Goal: Task Accomplishment & Management: Use online tool/utility

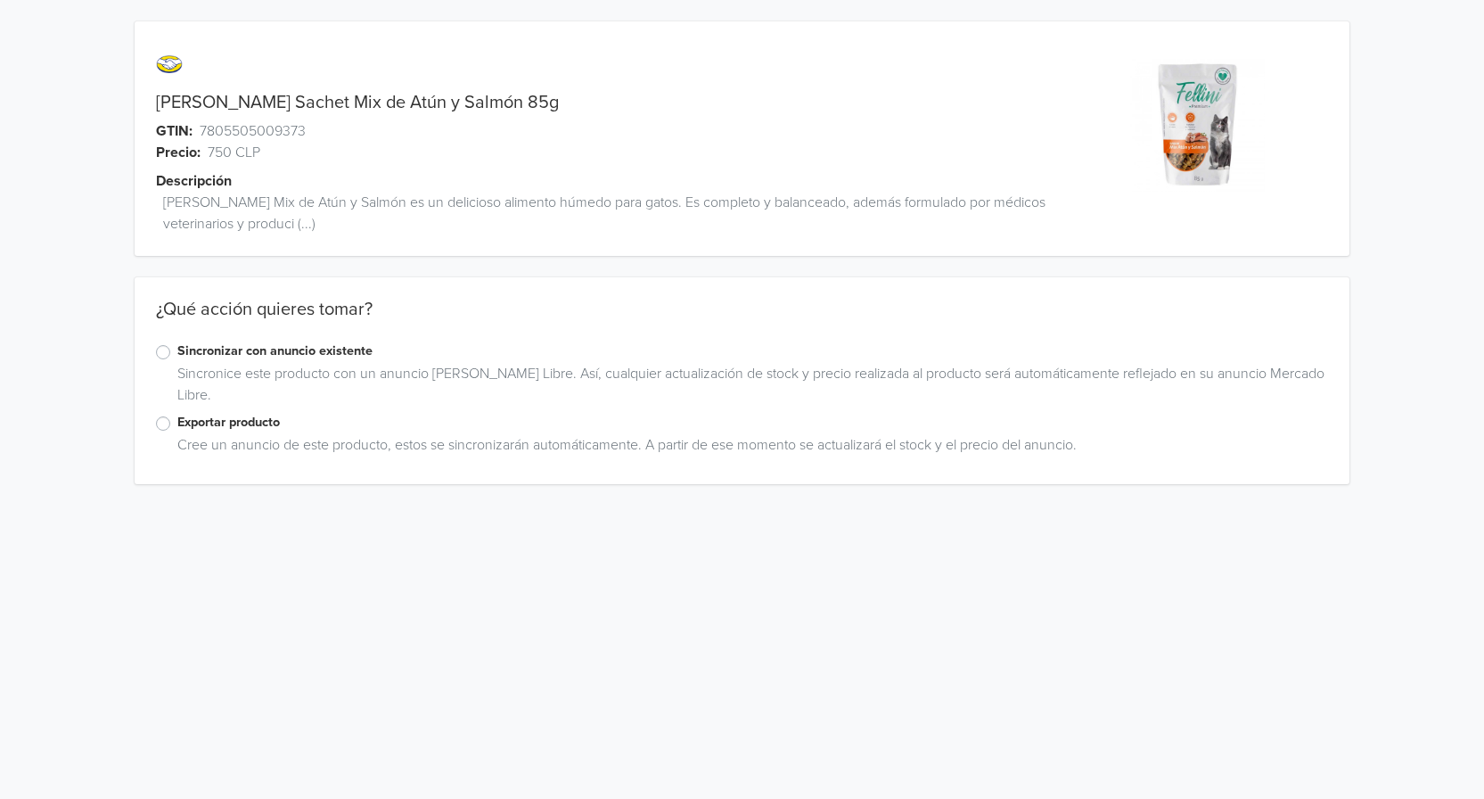
click at [177, 422] on label "Exportar producto" at bounding box center [752, 423] width 1151 height 20
click at [0, 0] on input "Exportar producto" at bounding box center [0, 0] width 0 height 0
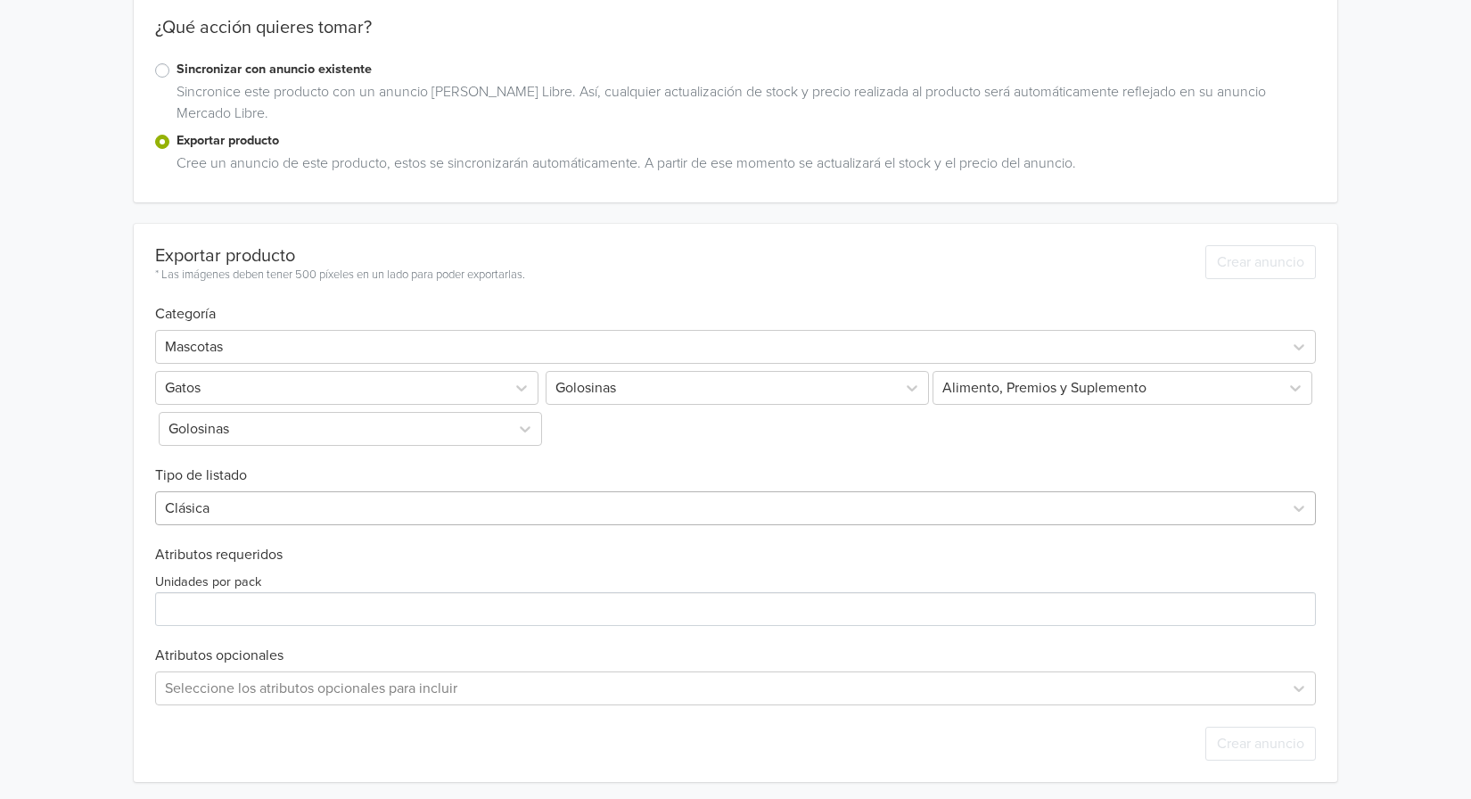
scroll to position [286, 0]
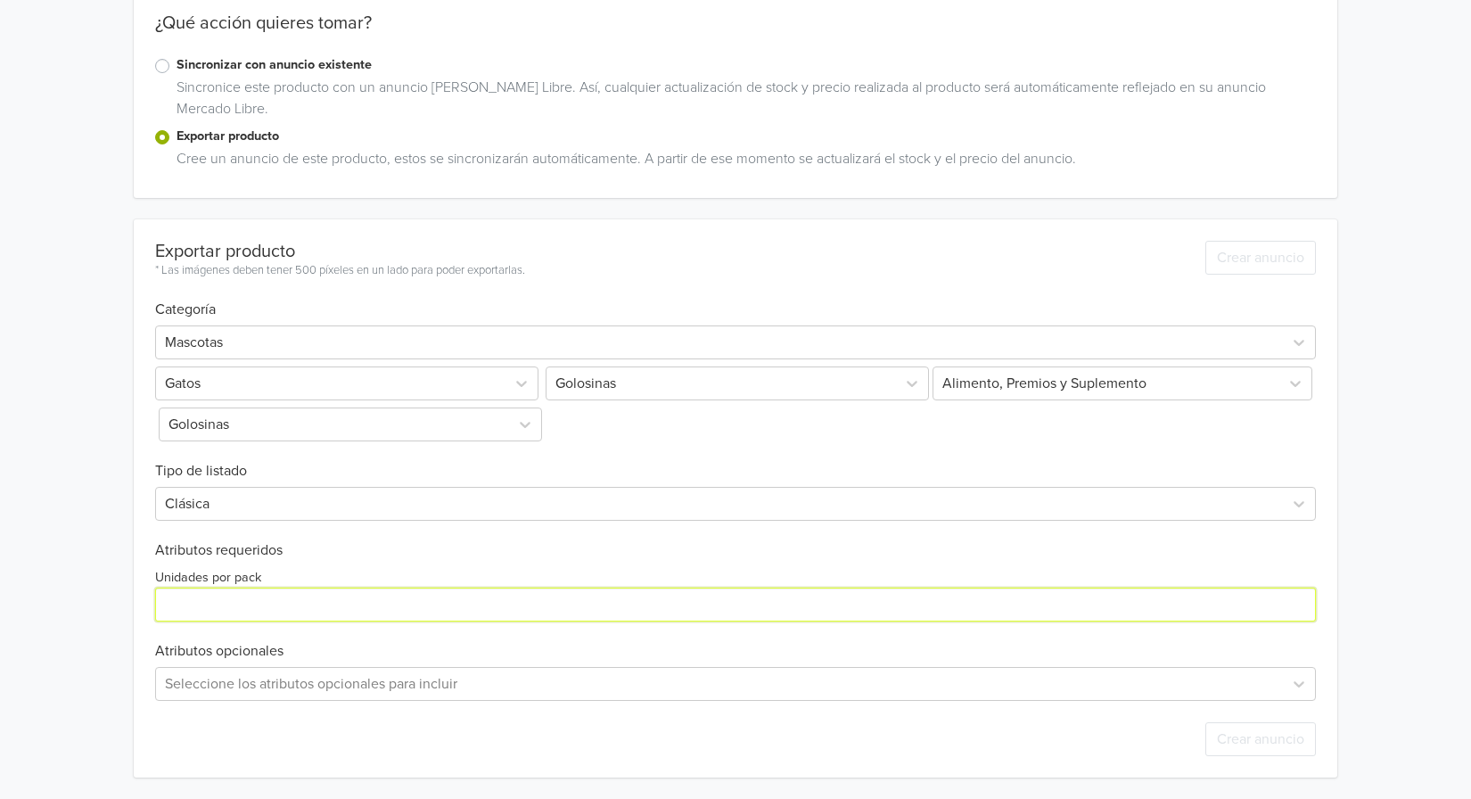
click at [177, 603] on input "Unidades por pack" at bounding box center [735, 604] width 1161 height 34
type input "1"
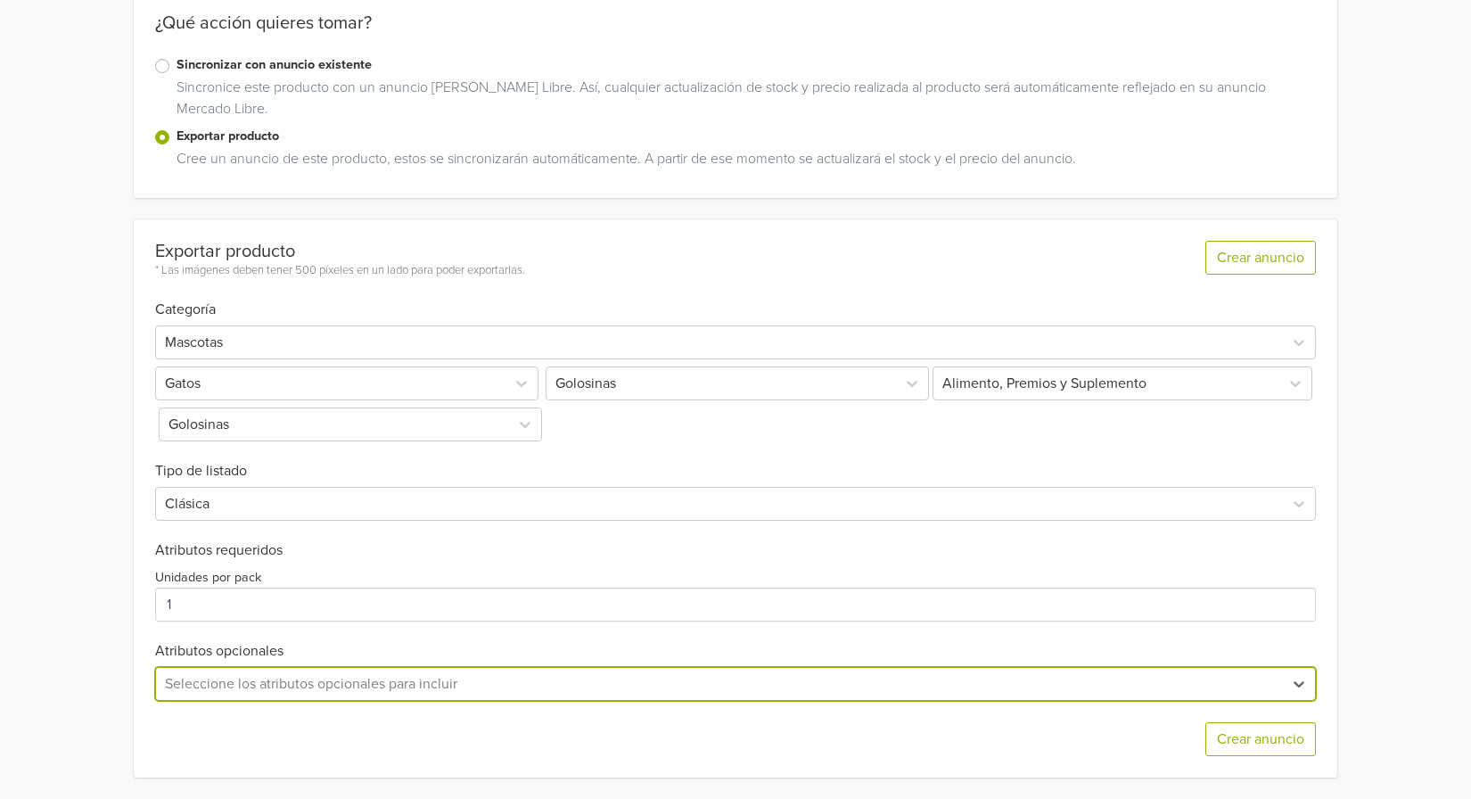
click at [1022, 690] on div "option , selected. Select is focused ,type to refine list, press Down to open t…" at bounding box center [735, 684] width 1161 height 34
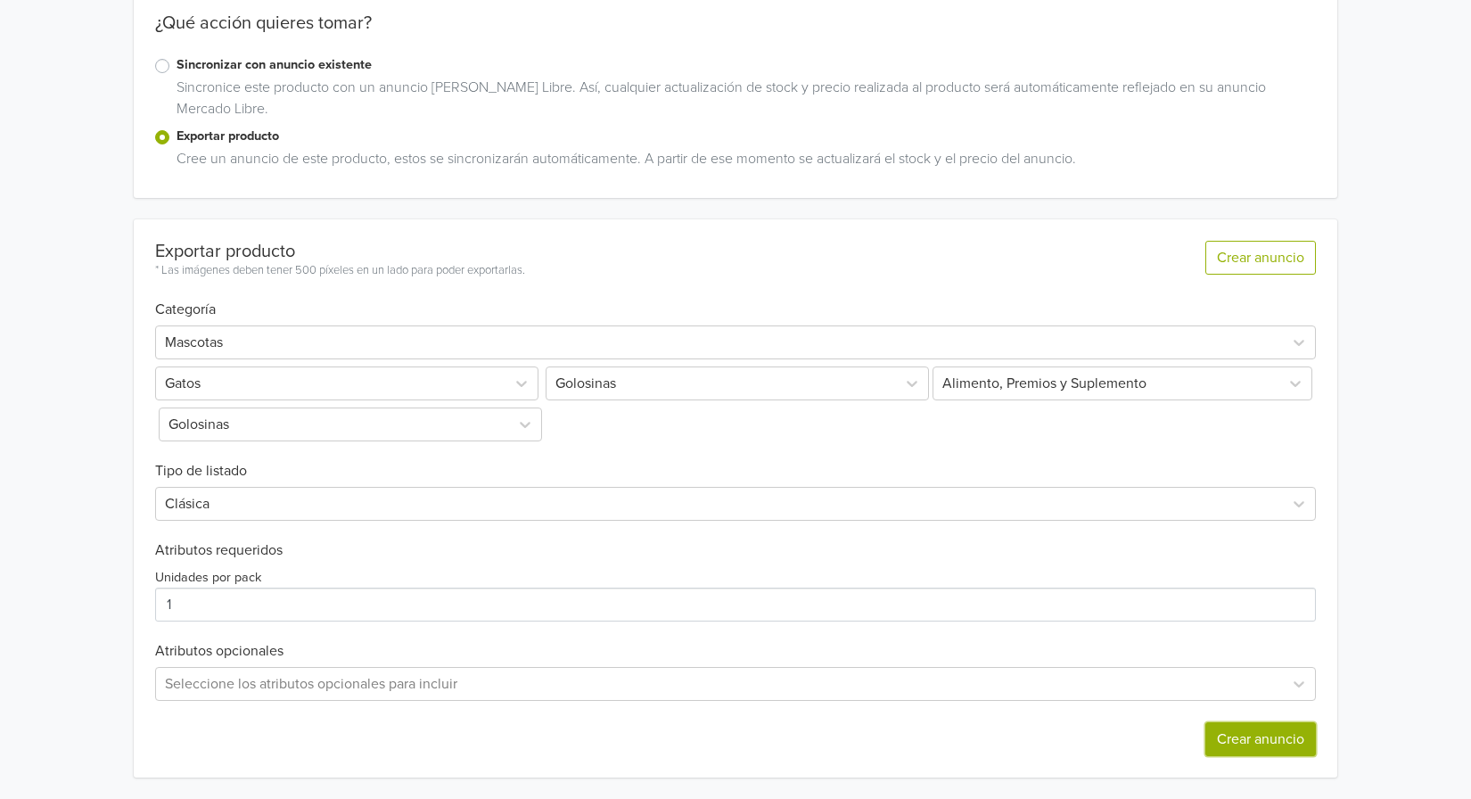
click at [1254, 732] on button "Crear anuncio" at bounding box center [1260, 739] width 111 height 34
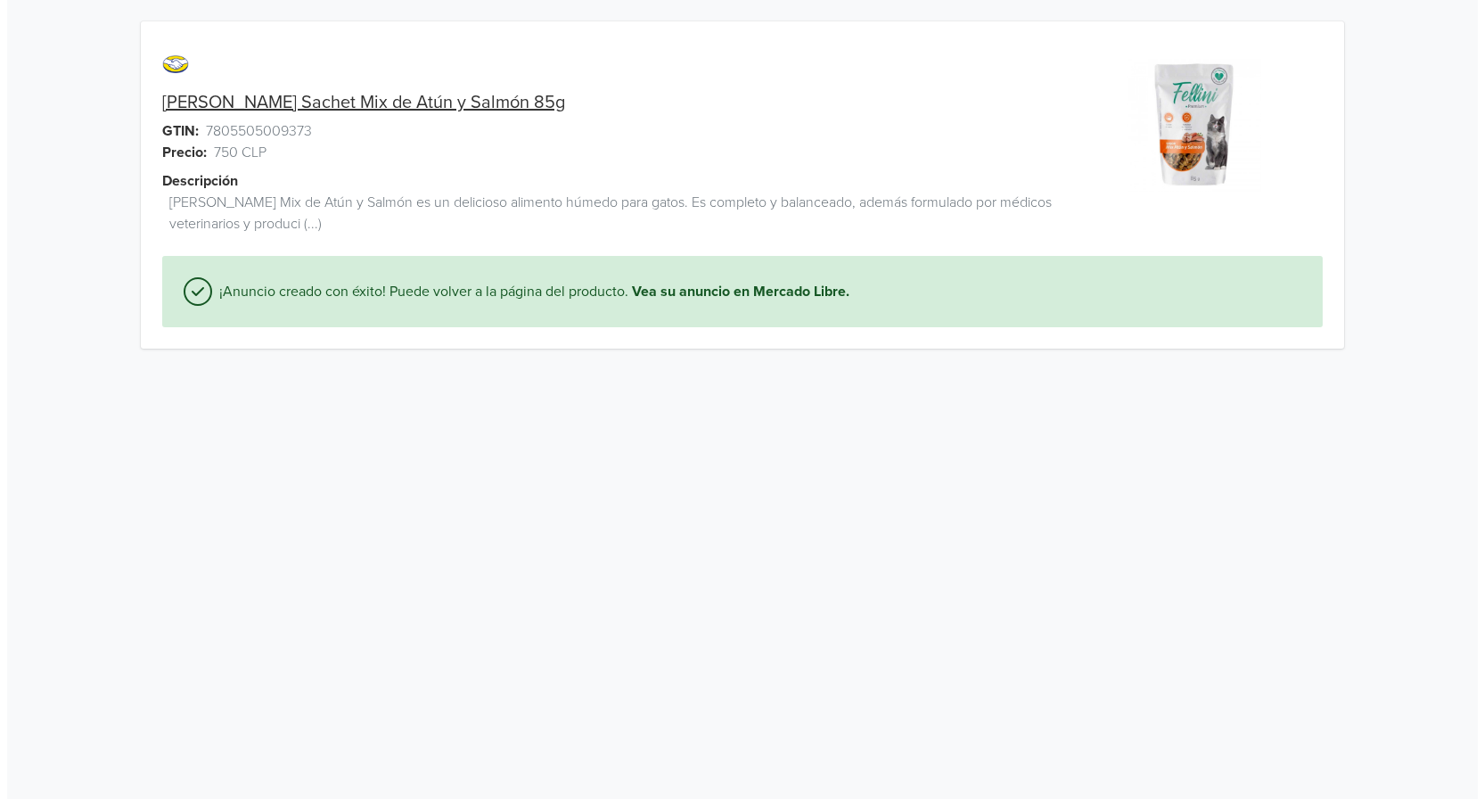
scroll to position [0, 0]
